Goal: Task Accomplishment & Management: Manage account settings

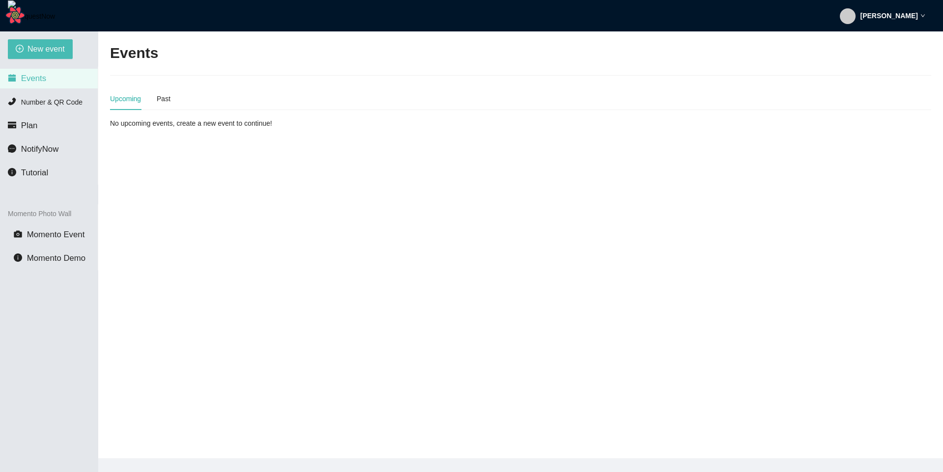
click at [905, 19] on strong "[PERSON_NAME]" at bounding box center [889, 16] width 57 height 8
click at [903, 50] on li "Profile" at bounding box center [904, 43] width 52 height 16
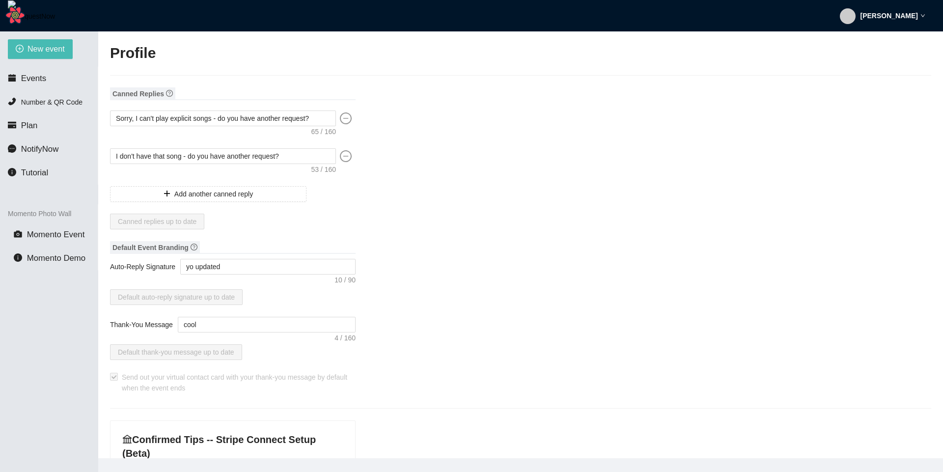
type input "[PERSON_NAME]"
type input "tooper34"
type input "Yo "QUOTE" coco single '"
type input "DJ"
type input "[PHONE_NUMBER]"
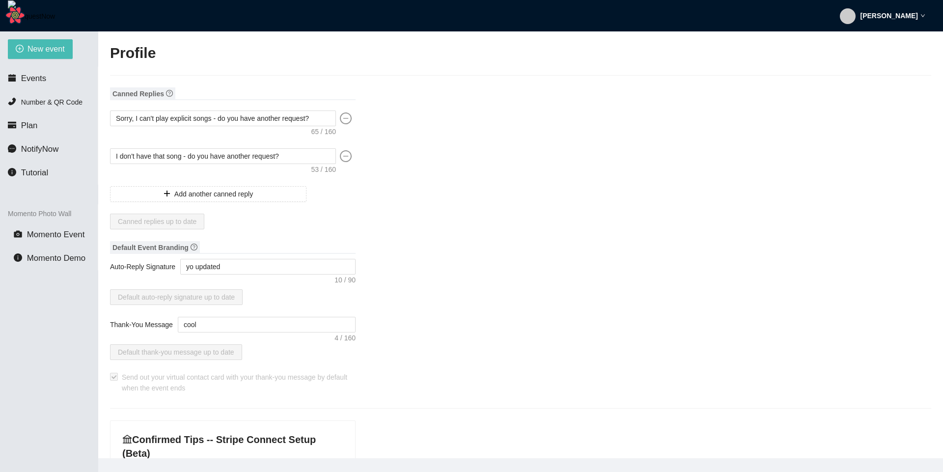
type input "[EMAIL_ADDRESS][DOMAIN_NAME]"
type input "[URL]"
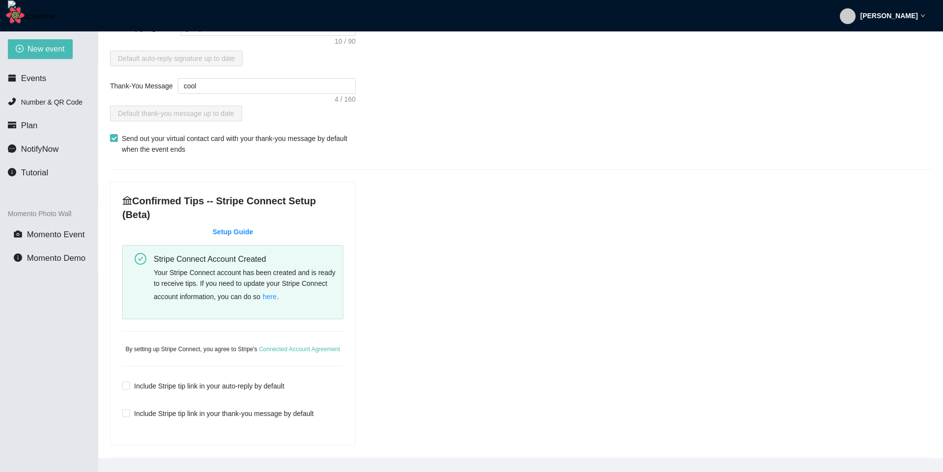
scroll to position [239, 0]
click at [277, 301] on span "here" at bounding box center [270, 296] width 14 height 11
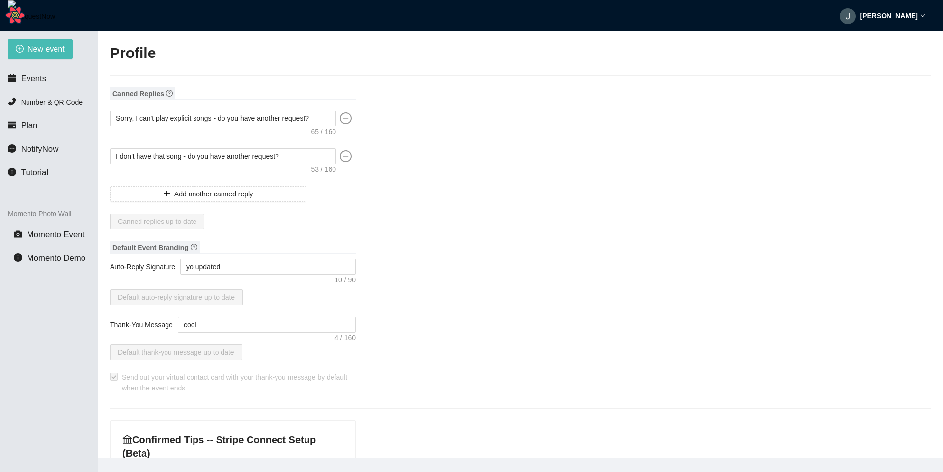
type textarea "[URL][DOMAIN_NAME]"
type input "[PERSON_NAME]"
type input "tooper34"
type input "Yo "QUOTE" coco single '"
type input "DJ"
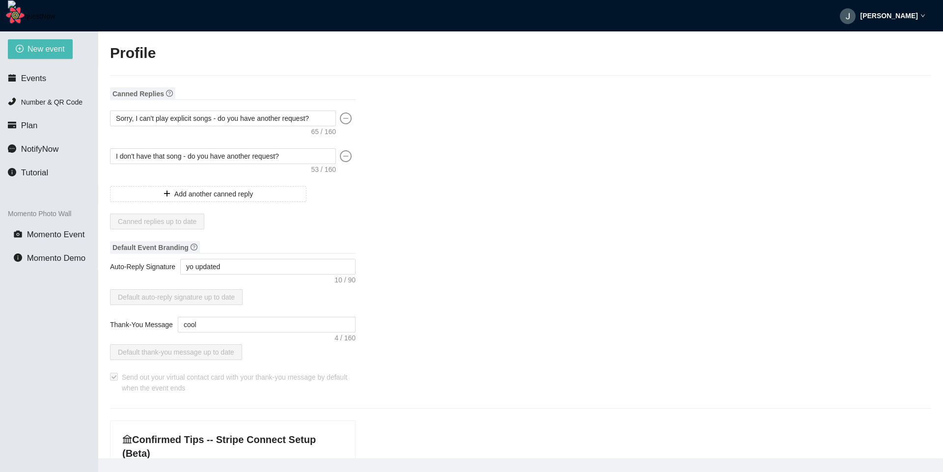
type input "[PHONE_NUMBER]"
type input "[EMAIL_ADDRESS][DOMAIN_NAME]"
type input "[URL]"
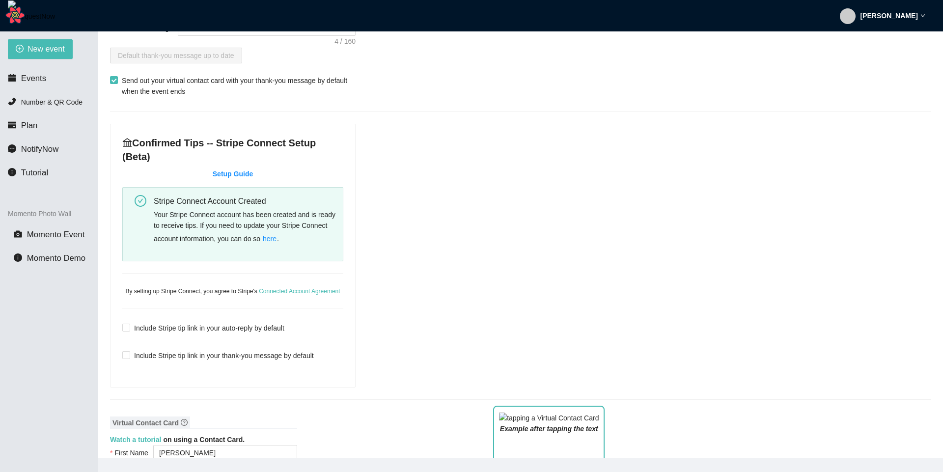
scroll to position [306, 0]
